Goal: Task Accomplishment & Management: Manage account settings

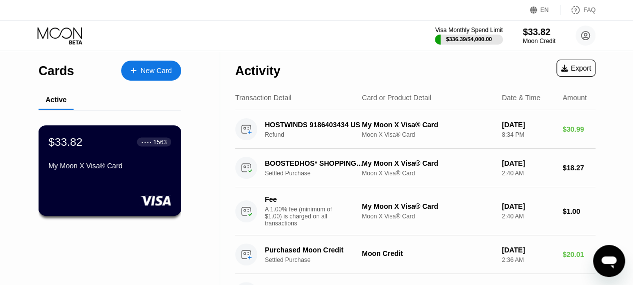
click at [116, 162] on div "$33.82 ● ● ● ● 1563 My Moon X Visa® Card" at bounding box center [110, 154] width 123 height 39
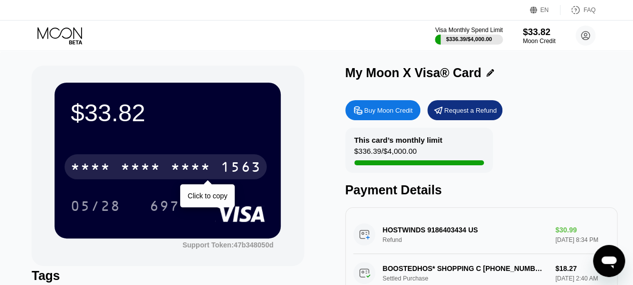
click at [138, 164] on div "* * * *" at bounding box center [141, 168] width 40 height 16
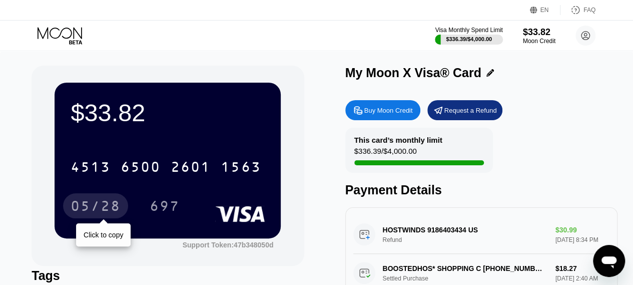
click at [96, 215] on div "05/28" at bounding box center [96, 207] width 50 height 16
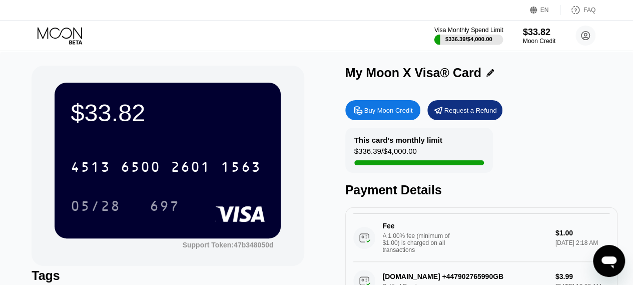
click at [463, 29] on div "Visa Monthly Spend Limit" at bounding box center [468, 30] width 69 height 7
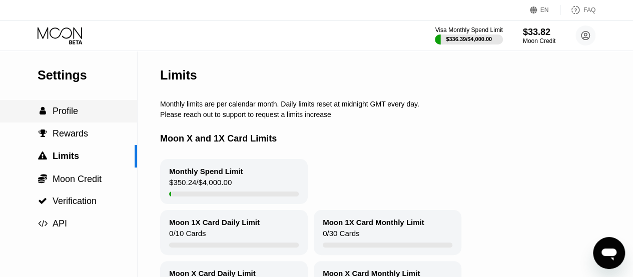
click at [61, 114] on span "Profile" at bounding box center [66, 111] width 26 height 10
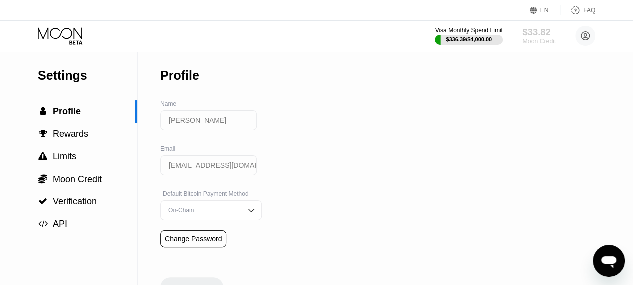
drag, startPoint x: 536, startPoint y: 32, endPoint x: 503, endPoint y: 33, distance: 33.0
click at [536, 32] on div "$33.82" at bounding box center [539, 32] width 34 height 11
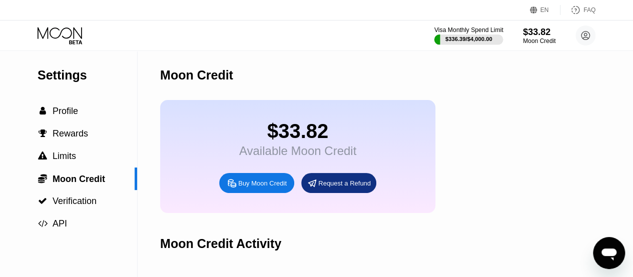
click at [472, 33] on div "Visa Monthly Spend Limit" at bounding box center [468, 30] width 69 height 7
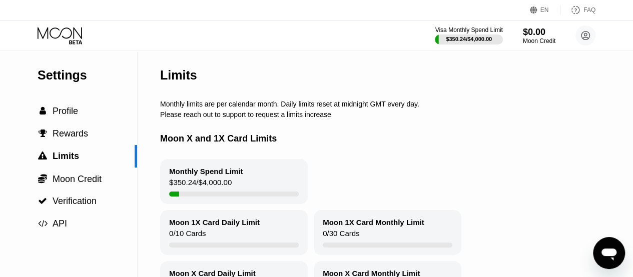
click at [61, 35] on icon at bounding box center [61, 36] width 47 height 18
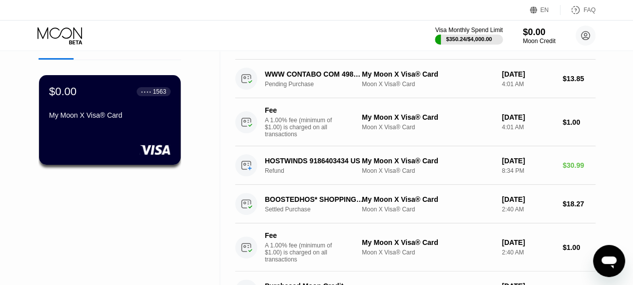
scroll to position [51, 0]
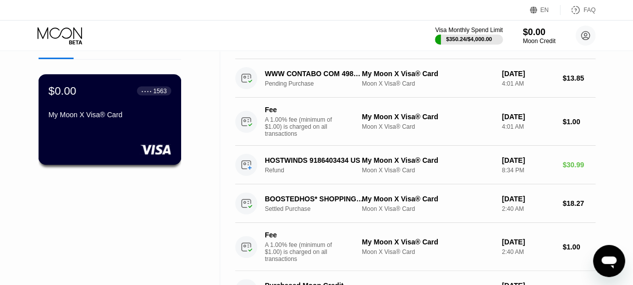
click at [131, 119] on div "My Moon X Visa® Card" at bounding box center [110, 115] width 123 height 8
